Goal: Transaction & Acquisition: Purchase product/service

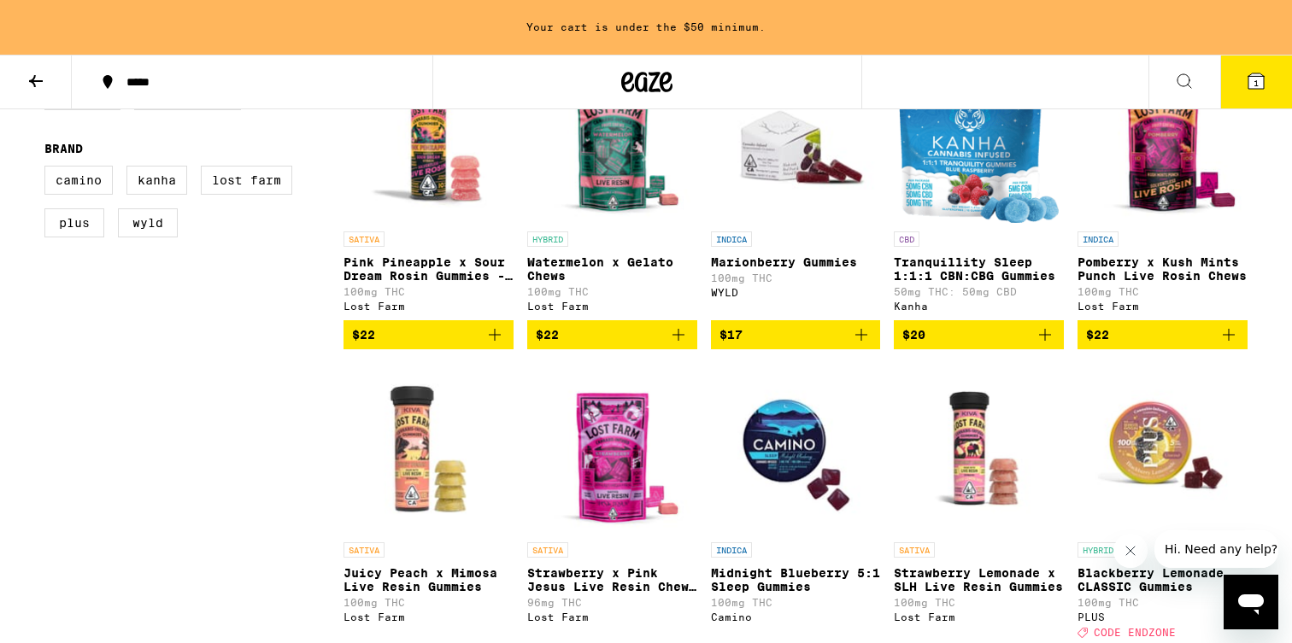
scroll to position [573, 0]
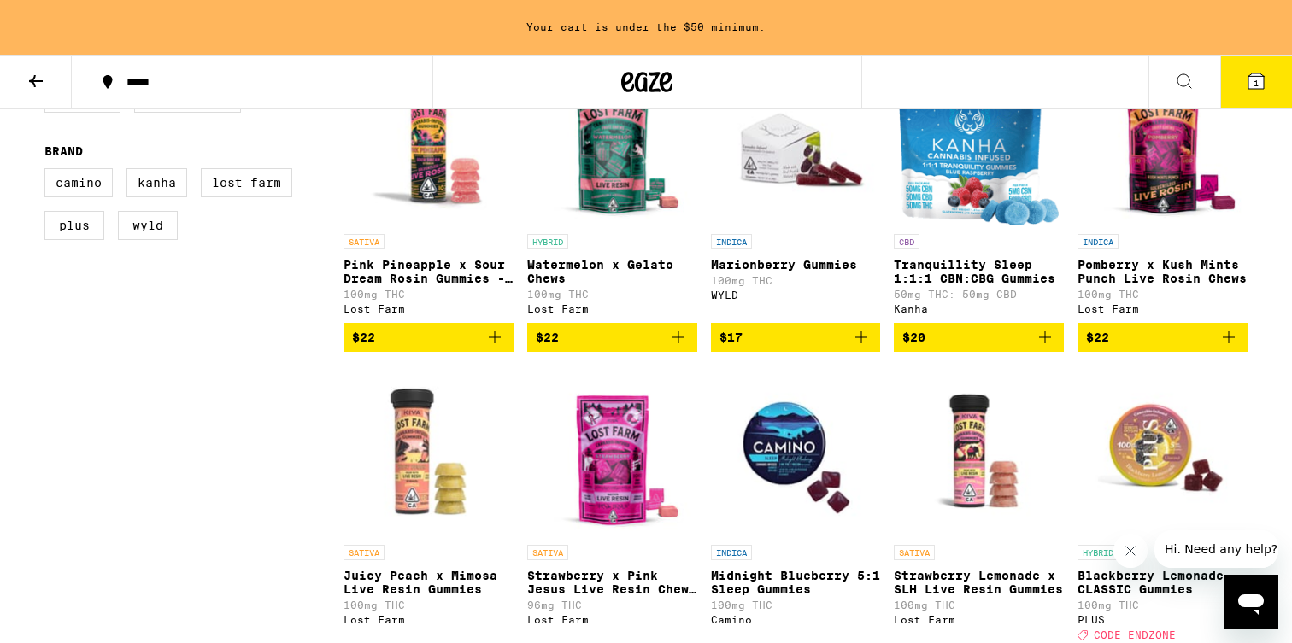
click at [957, 285] on p "Tranquillity Sleep 1:1:1 CBN:CBG Gummies" at bounding box center [979, 271] width 170 height 27
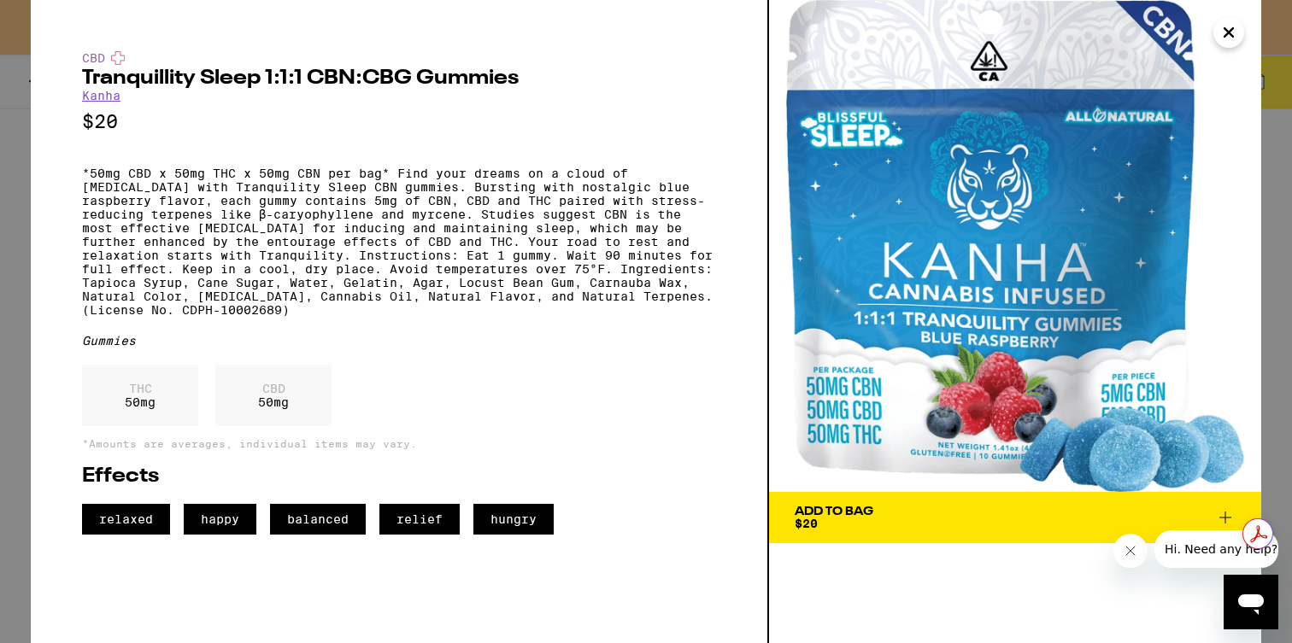
click at [1238, 29] on icon "Close" at bounding box center [1228, 33] width 21 height 26
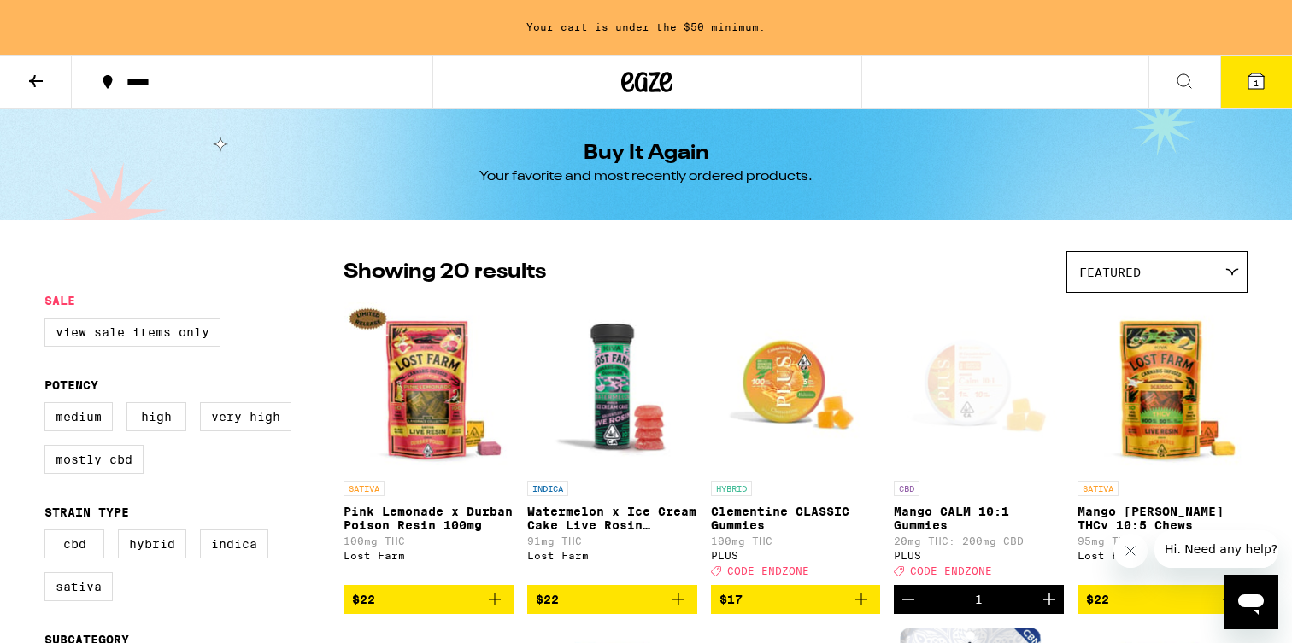
click at [1179, 87] on icon at bounding box center [1184, 81] width 21 height 21
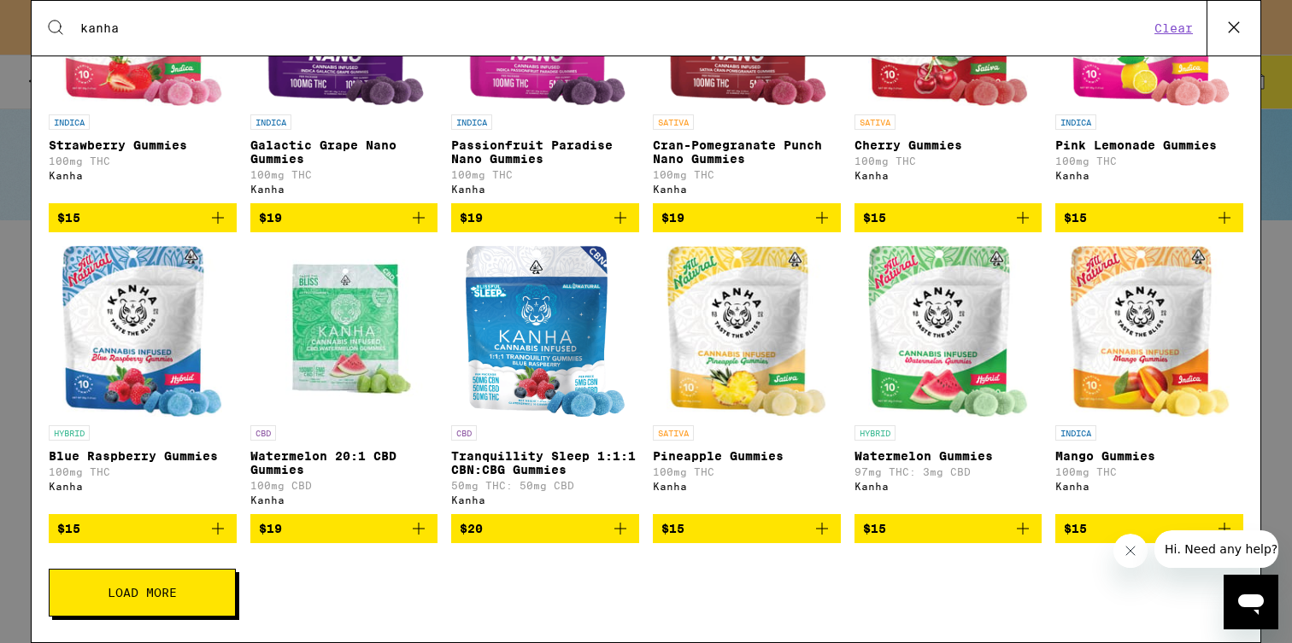
scroll to position [440, 0]
type input "kanha"
click at [189, 579] on button "Load More" at bounding box center [142, 593] width 187 height 48
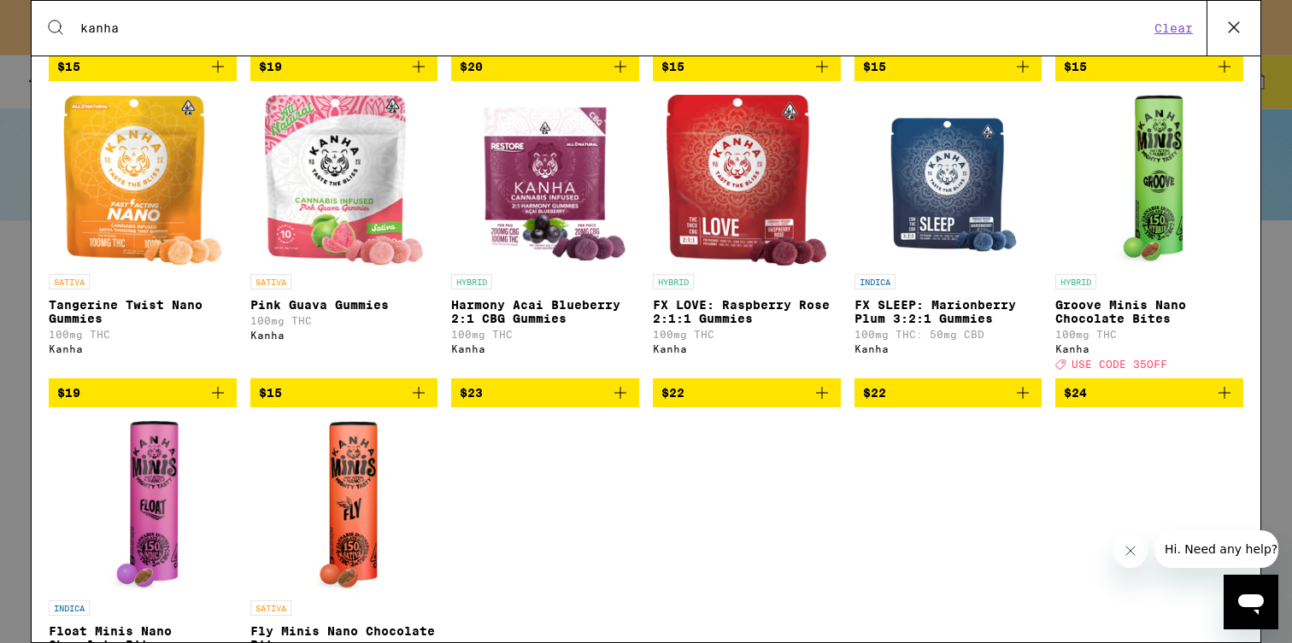
scroll to position [883, 0]
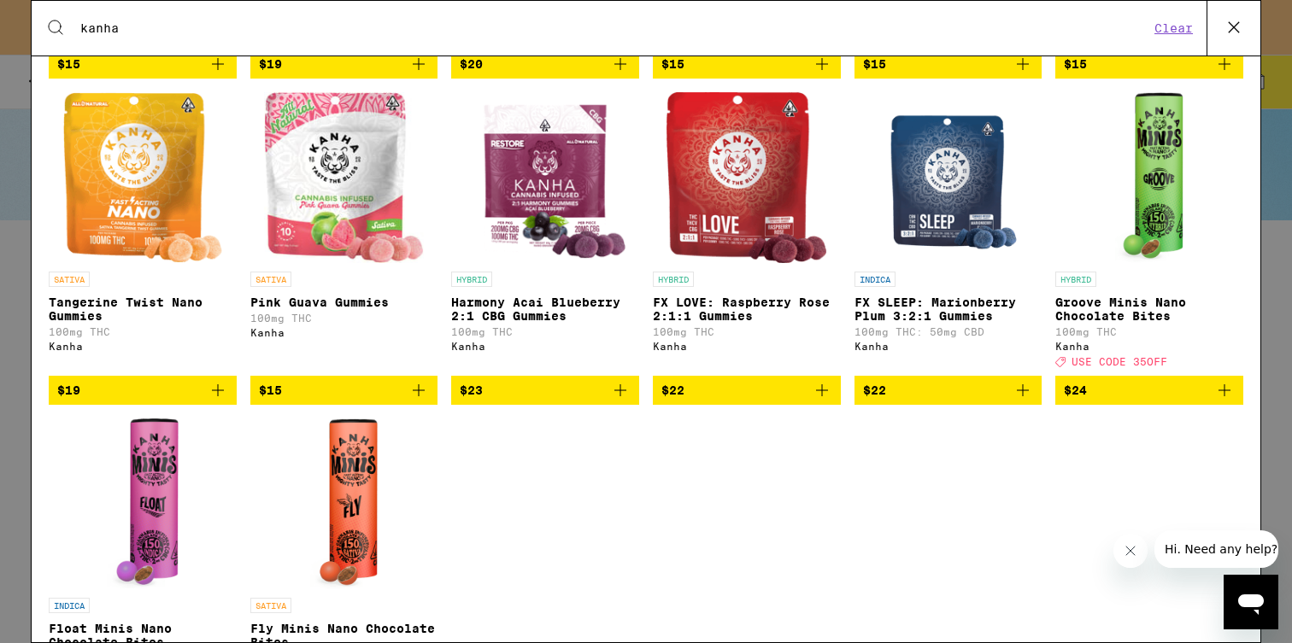
click at [1023, 396] on icon "Add to bag" at bounding box center [1023, 390] width 12 height 12
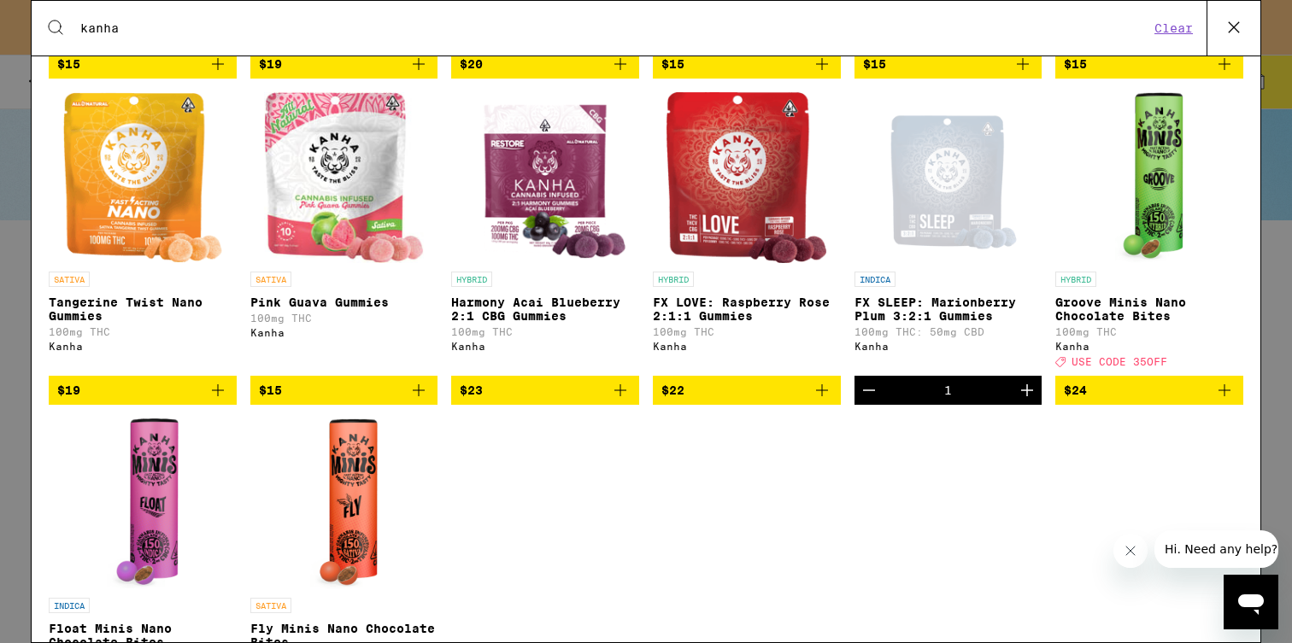
click at [1025, 401] on icon "Increment" at bounding box center [1027, 390] width 21 height 21
click at [1129, 559] on button "Close message from company" at bounding box center [1130, 551] width 34 height 34
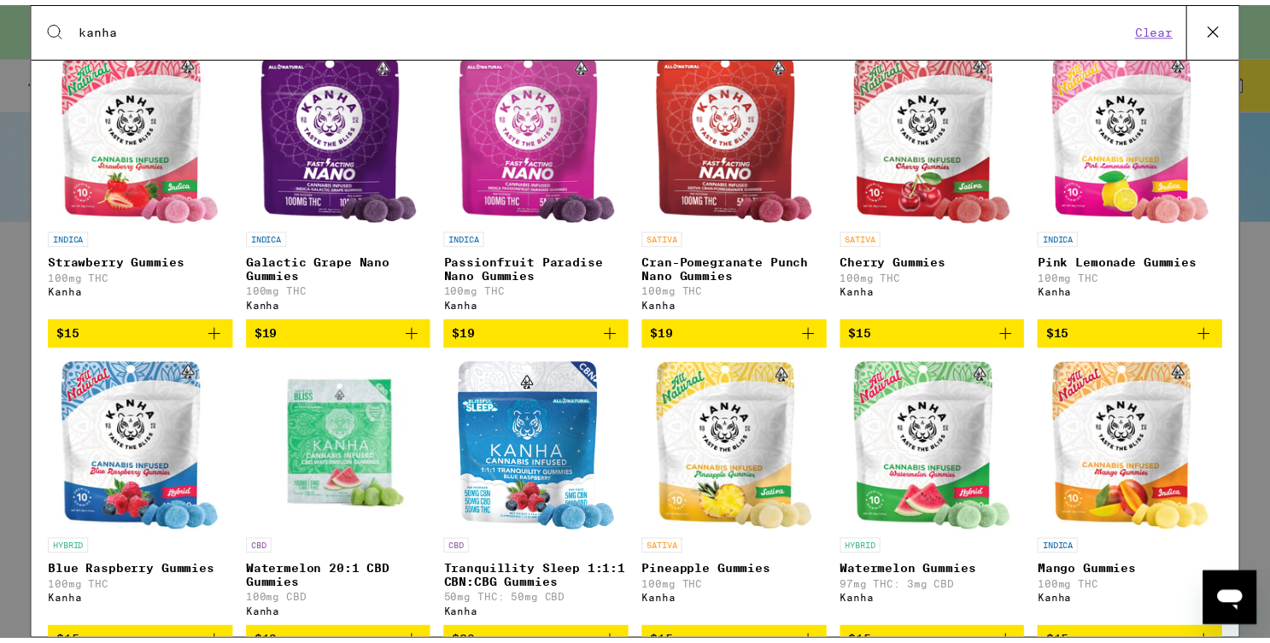
scroll to position [0, 0]
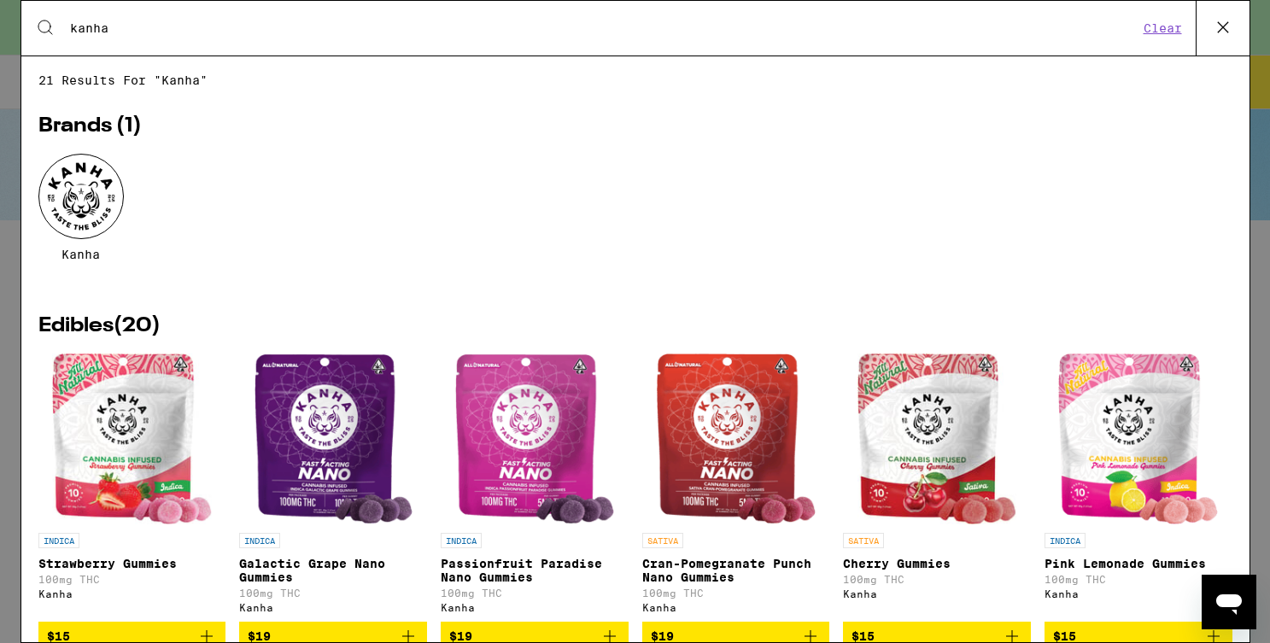
click at [1217, 24] on icon at bounding box center [1224, 28] width 26 height 26
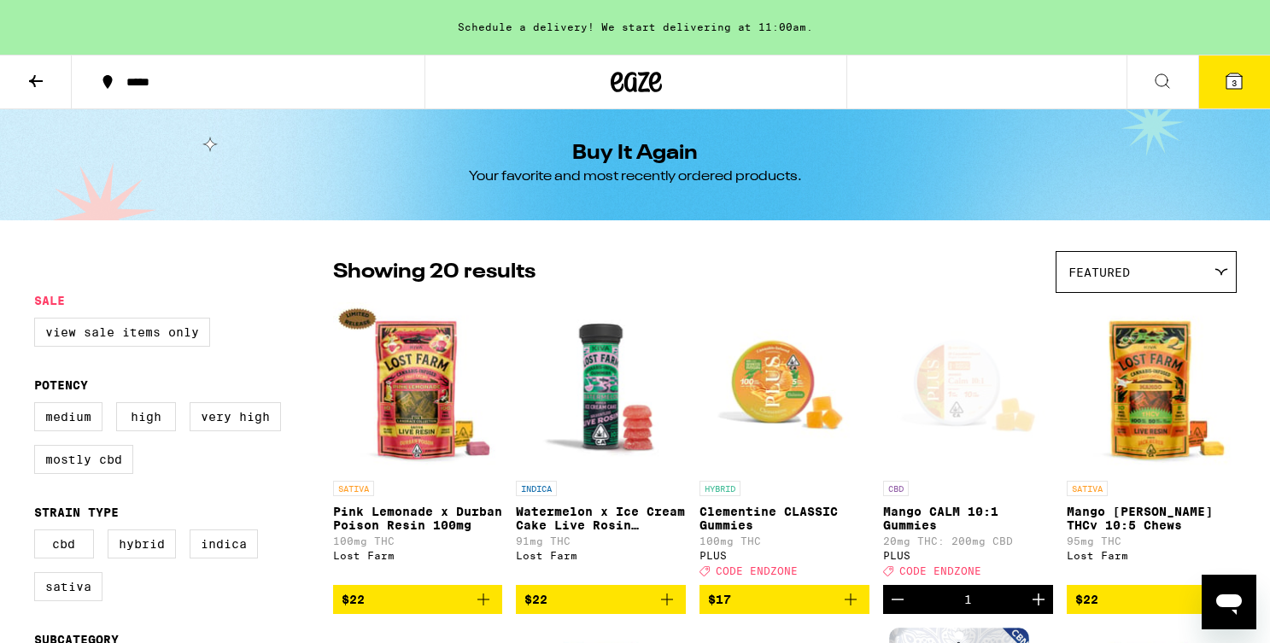
click at [1158, 82] on icon at bounding box center [1162, 81] width 21 height 21
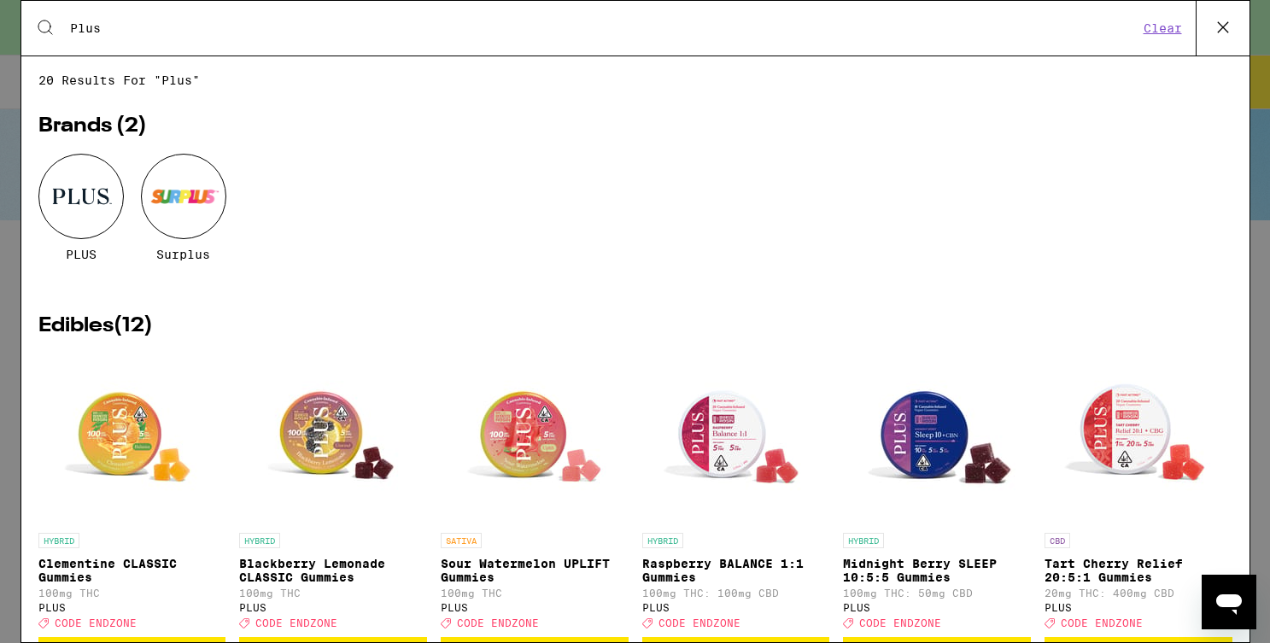
type input "Plus"
click at [1222, 25] on icon at bounding box center [1224, 28] width 26 height 26
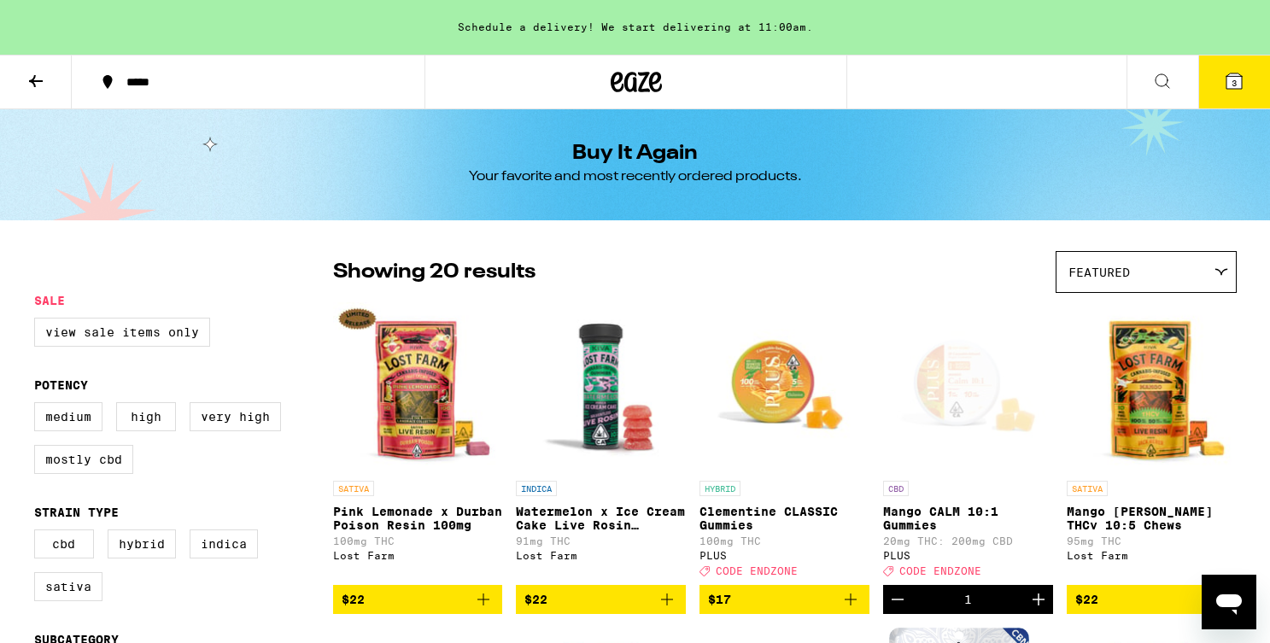
click at [1232, 79] on span "3" at bounding box center [1234, 83] width 5 height 10
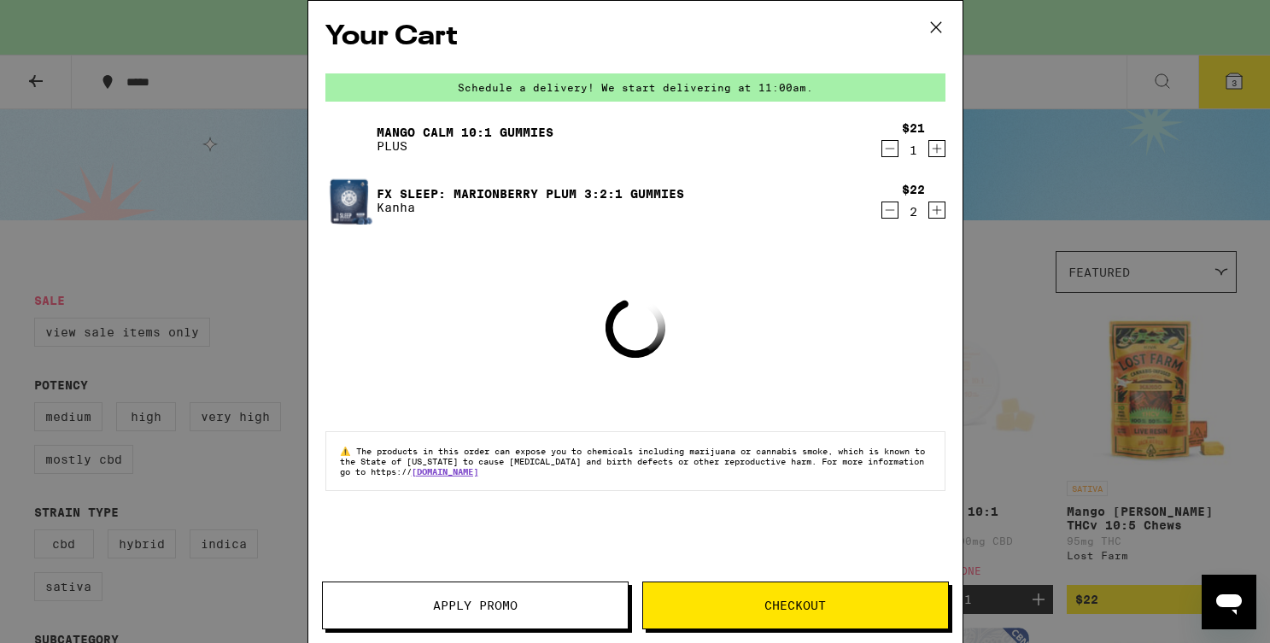
click at [868, 344] on div "Your Cart Schedule a delivery! We start delivering at 11:00am. Mango CALM 10:1 …" at bounding box center [635, 296] width 654 height 591
